Goal: Task Accomplishment & Management: Understand process/instructions

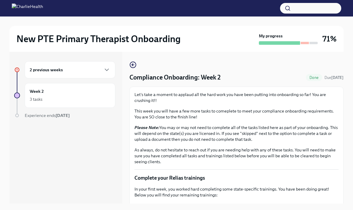
scroll to position [10, 0]
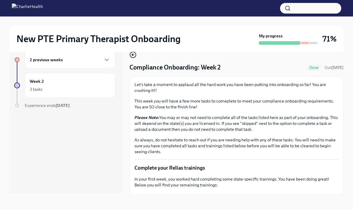
click at [133, 55] on icon "button" at bounding box center [133, 55] width 2 height 0
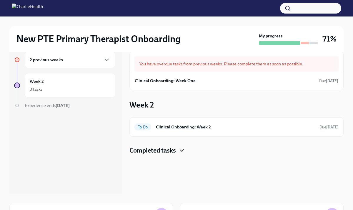
click at [181, 150] on icon "button" at bounding box center [182, 151] width 4 height 2
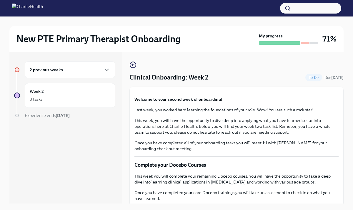
click at [345, 63] on div "New PTE Primary Therapist Onboarding My progress 71% 2 previous weeks Week 2 3 …" at bounding box center [176, 118] width 353 height 204
click at [134, 66] on icon "button" at bounding box center [133, 64] width 7 height 7
